Goal: Information Seeking & Learning: Learn about a topic

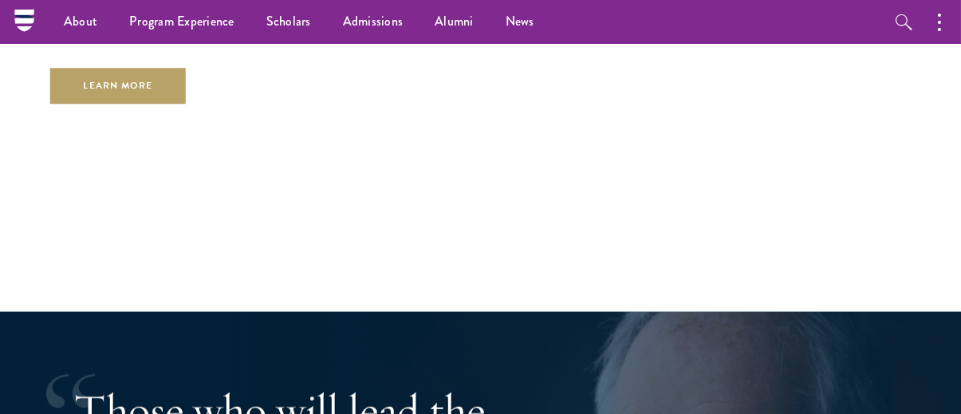
scroll to position [2552, 0]
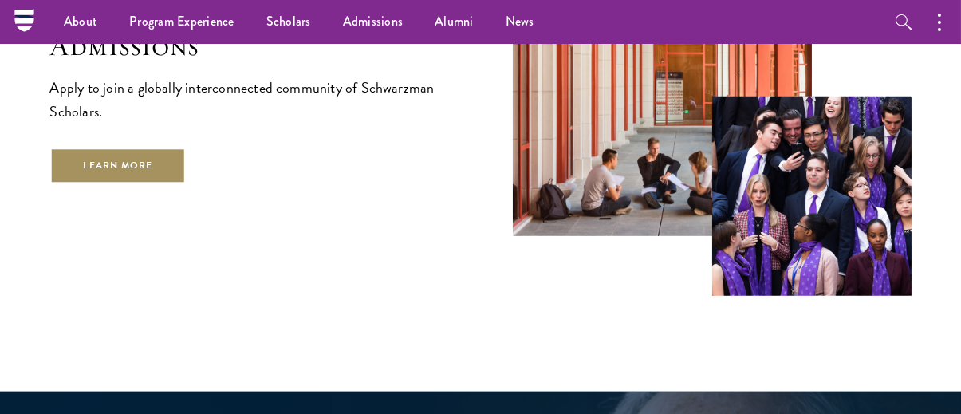
click at [144, 148] on link "Learn More" at bounding box center [118, 166] width 136 height 36
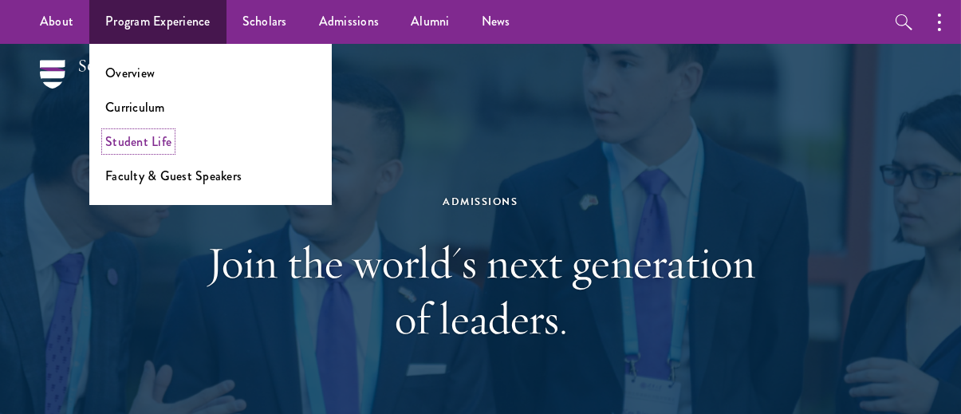
click at [149, 140] on link "Student Life" at bounding box center [138, 141] width 66 height 18
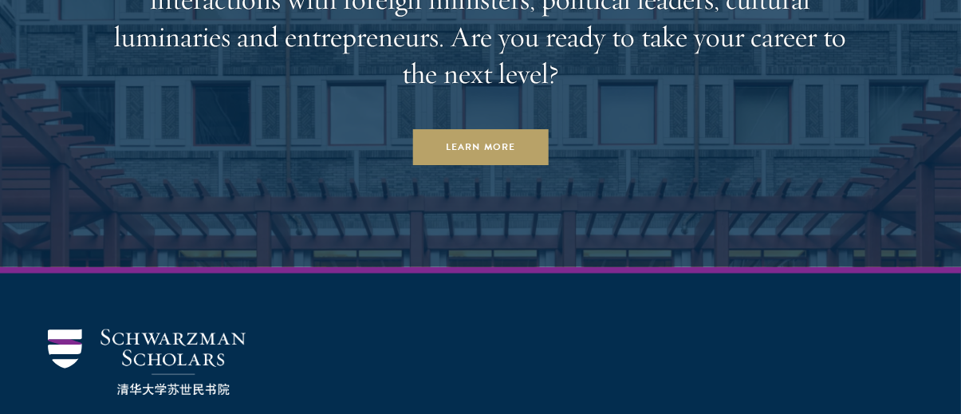
scroll to position [6221, 0]
